Goal: Information Seeking & Learning: Check status

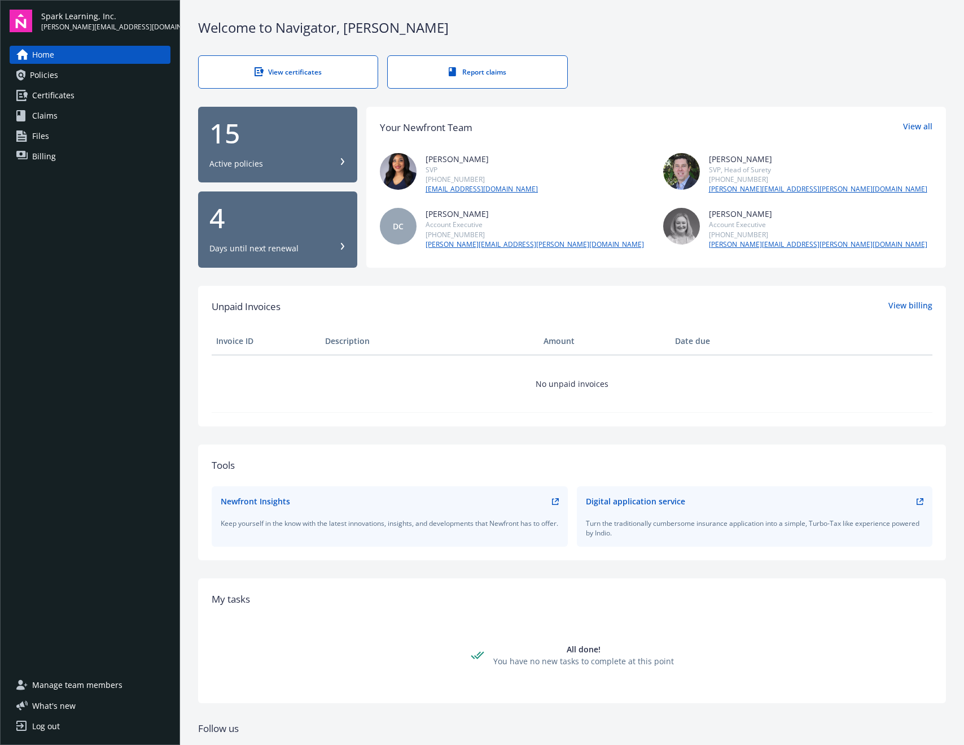
click at [65, 78] on link "Policies" at bounding box center [90, 75] width 161 height 18
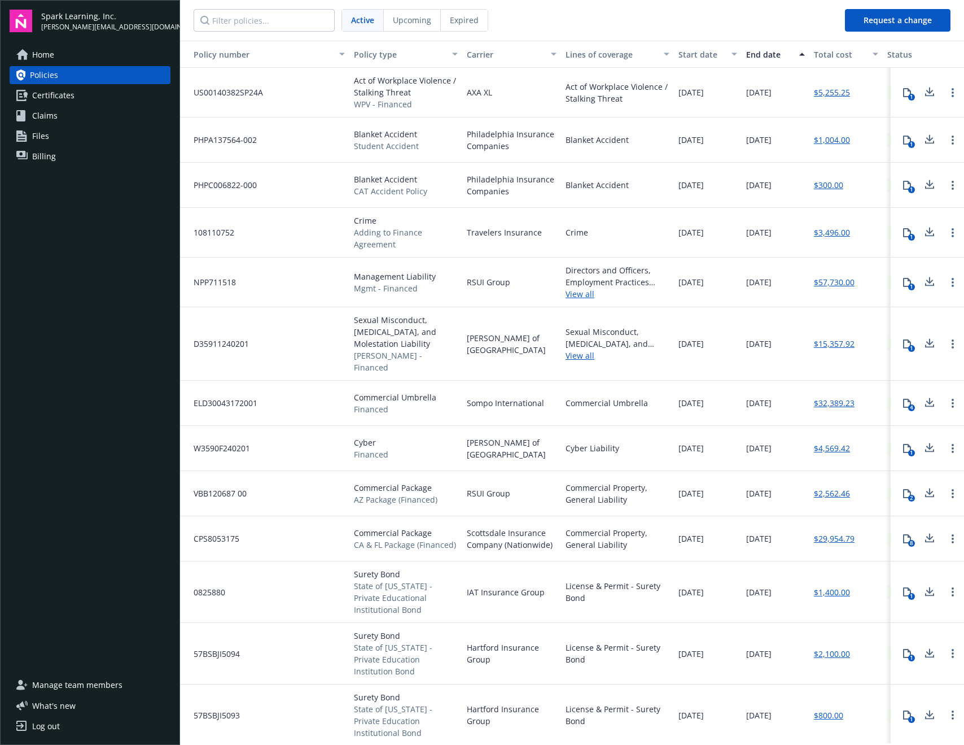
click at [421, 24] on span "Upcoming" at bounding box center [412, 20] width 38 height 12
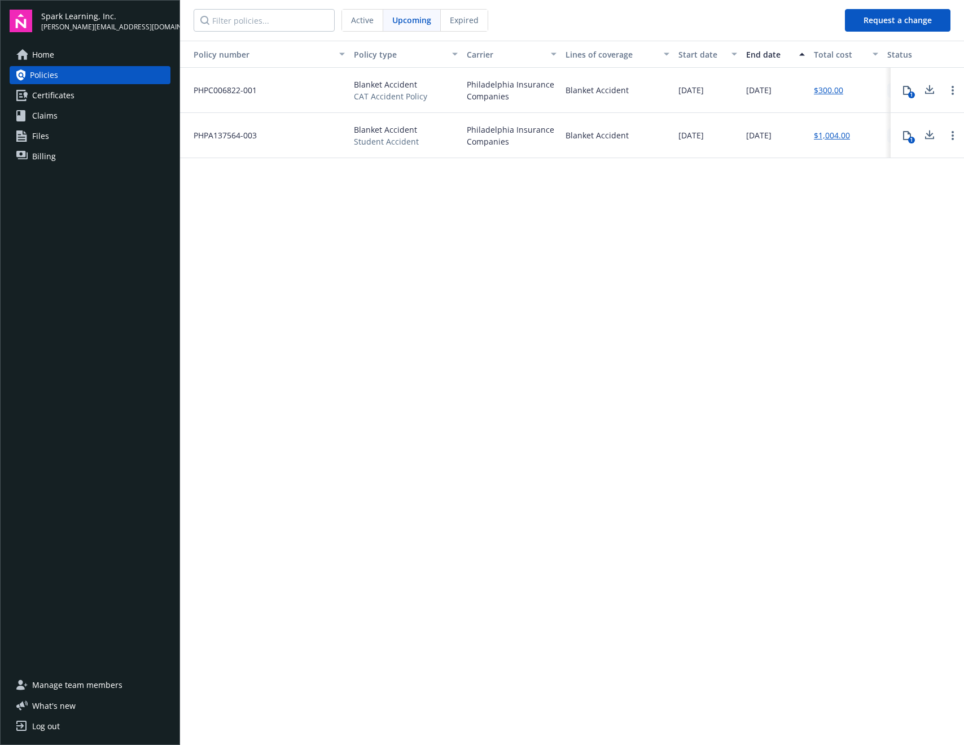
click at [381, 20] on div "Active" at bounding box center [362, 20] width 41 height 21
